Goal: Navigation & Orientation: Find specific page/section

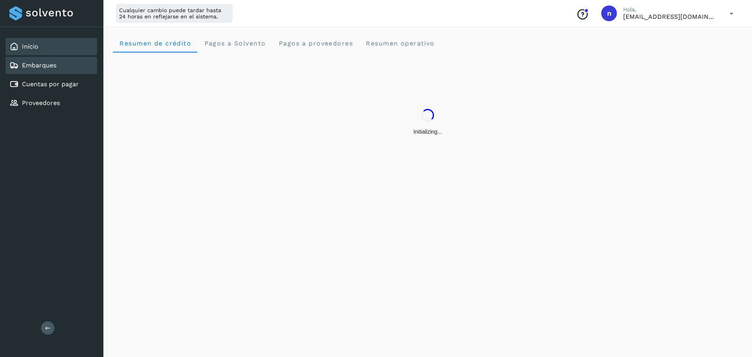
click at [56, 65] on link "Embarques" at bounding box center [39, 64] width 34 height 7
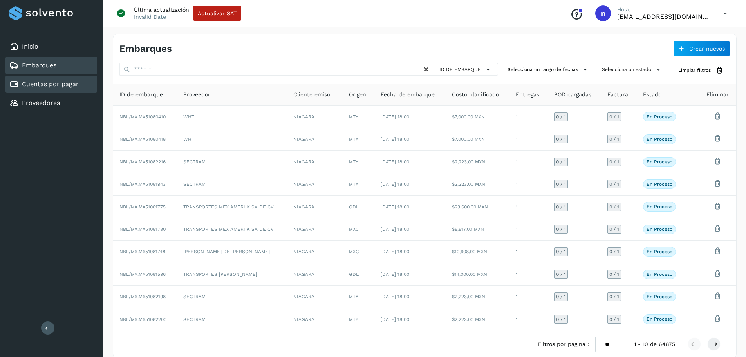
click at [47, 82] on link "Cuentas por pagar" at bounding box center [50, 83] width 57 height 7
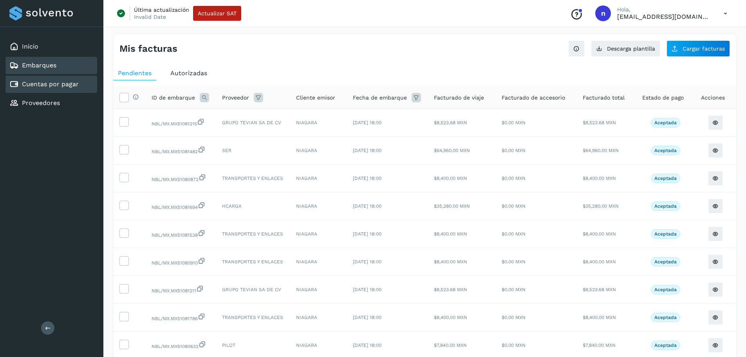
click at [38, 60] on div "Embarques" at bounding box center [51, 65] width 92 height 17
